Goal: Transaction & Acquisition: Purchase product/service

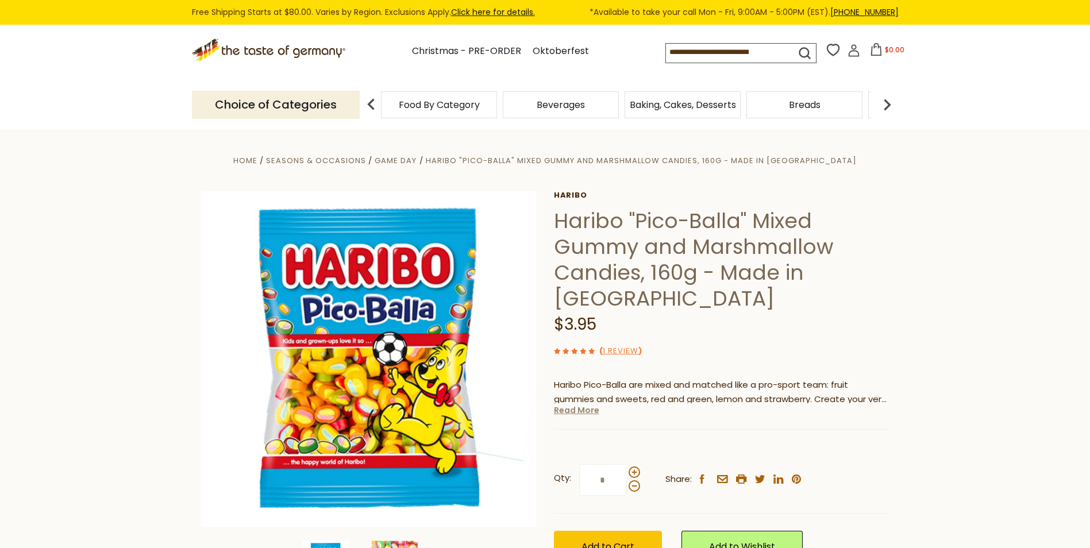
click at [586, 407] on link "Read More" at bounding box center [576, 409] width 45 height 11
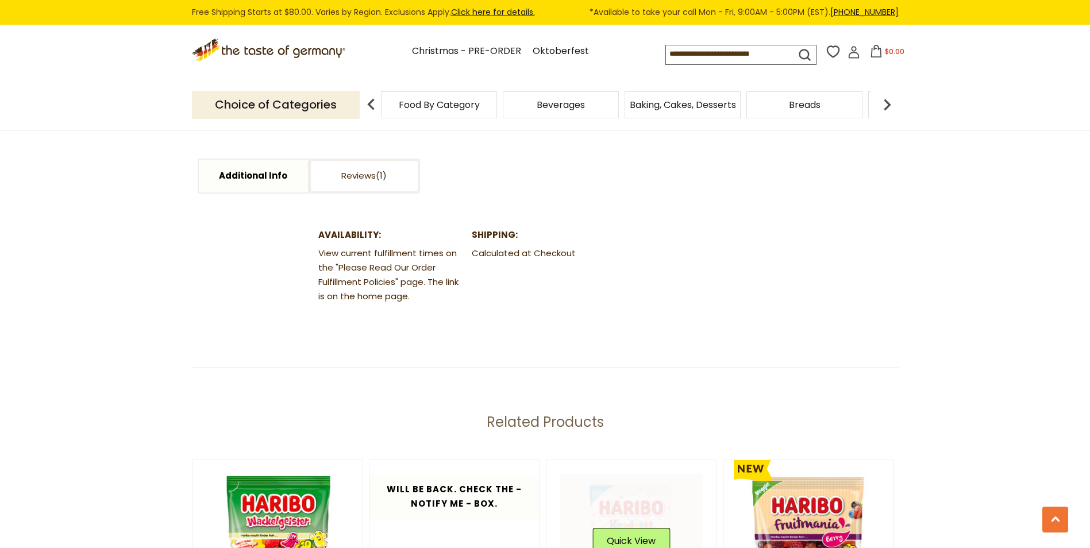
scroll to position [1551, 0]
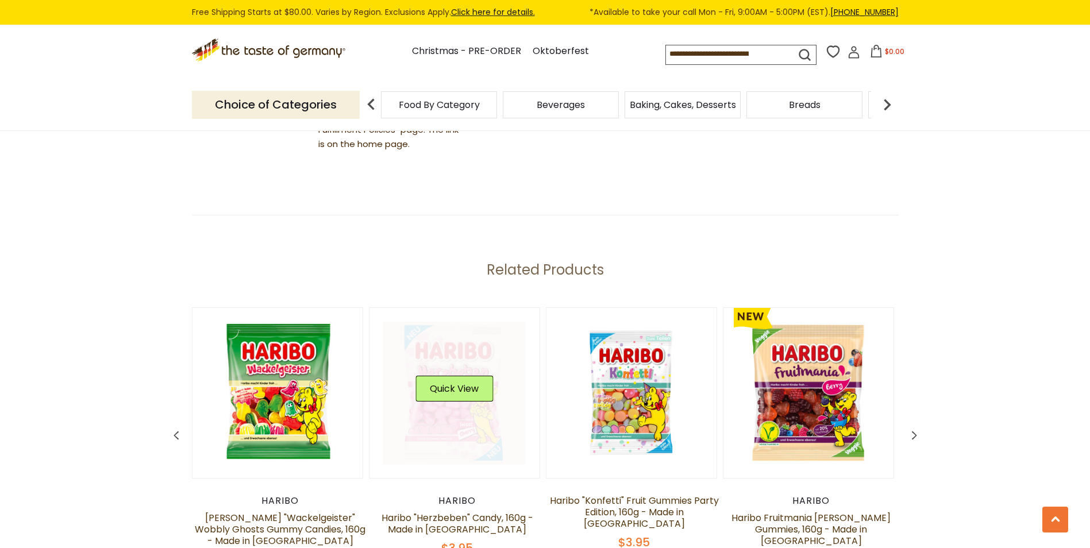
click at [470, 400] on link at bounding box center [454, 393] width 143 height 143
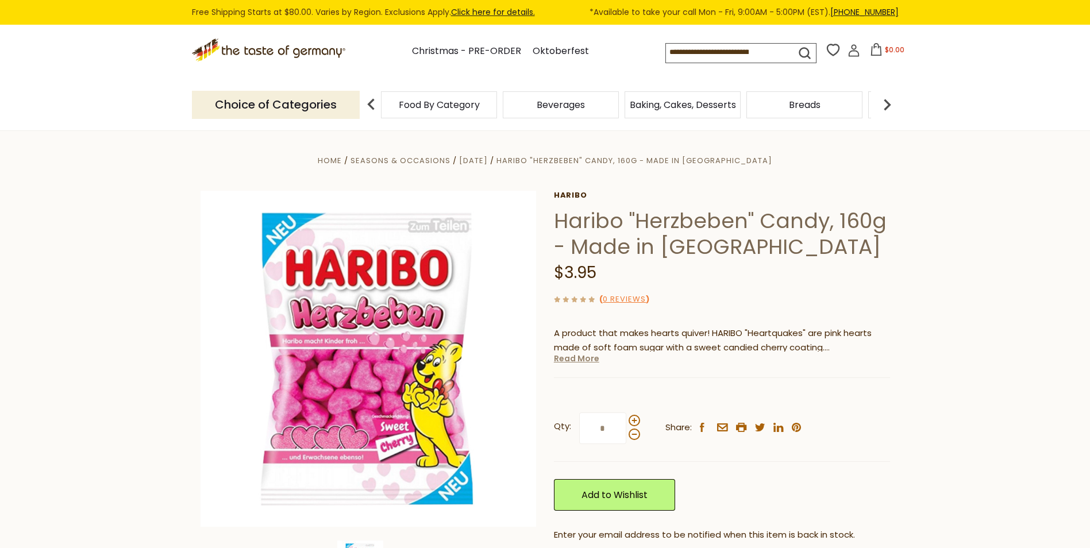
click at [576, 354] on link "Read More" at bounding box center [576, 358] width 45 height 11
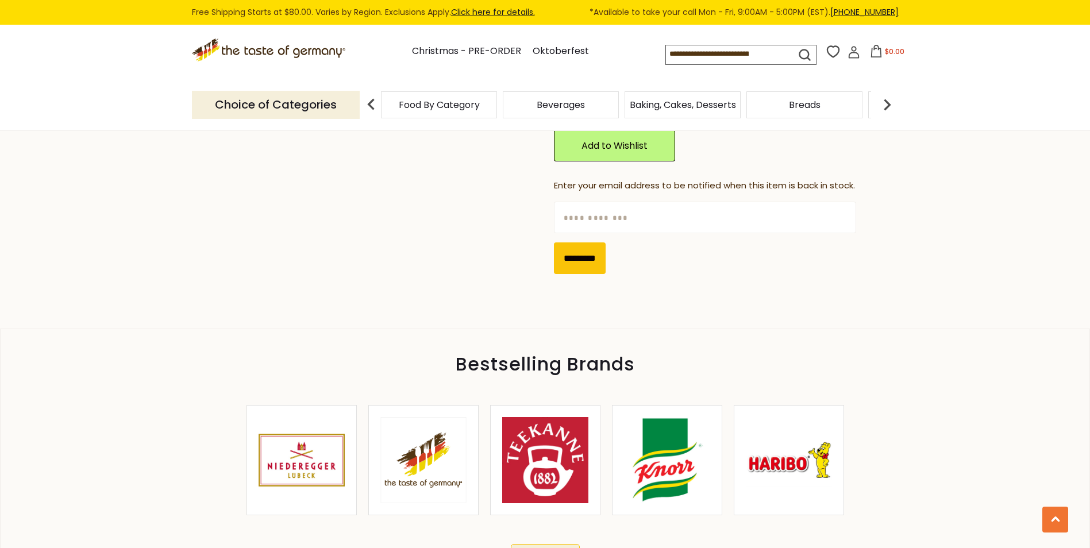
scroll to position [632, 0]
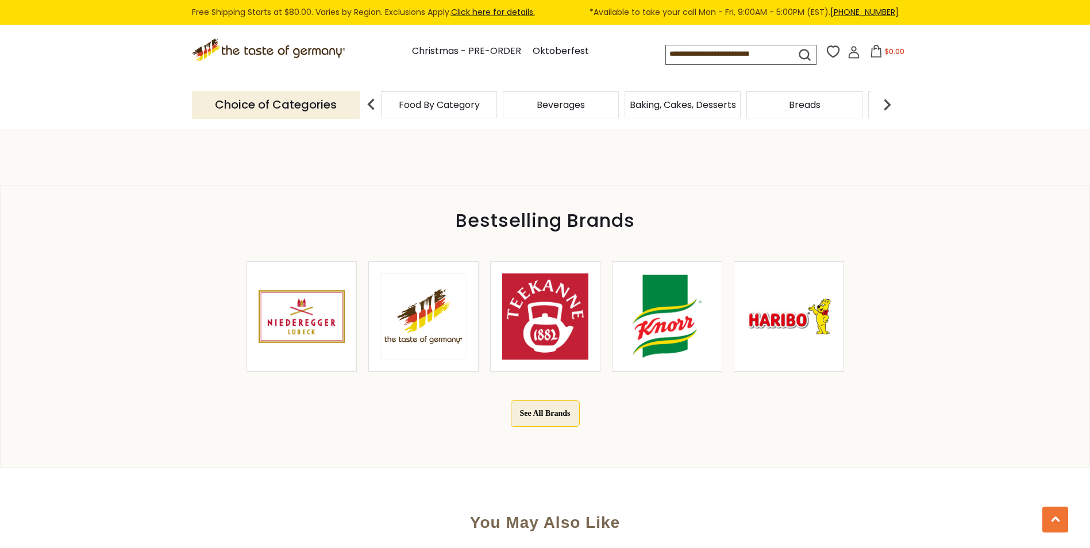
click at [447, 309] on img at bounding box center [423, 316] width 86 height 86
